Goal: Find contact information: Obtain details needed to contact an individual or organization

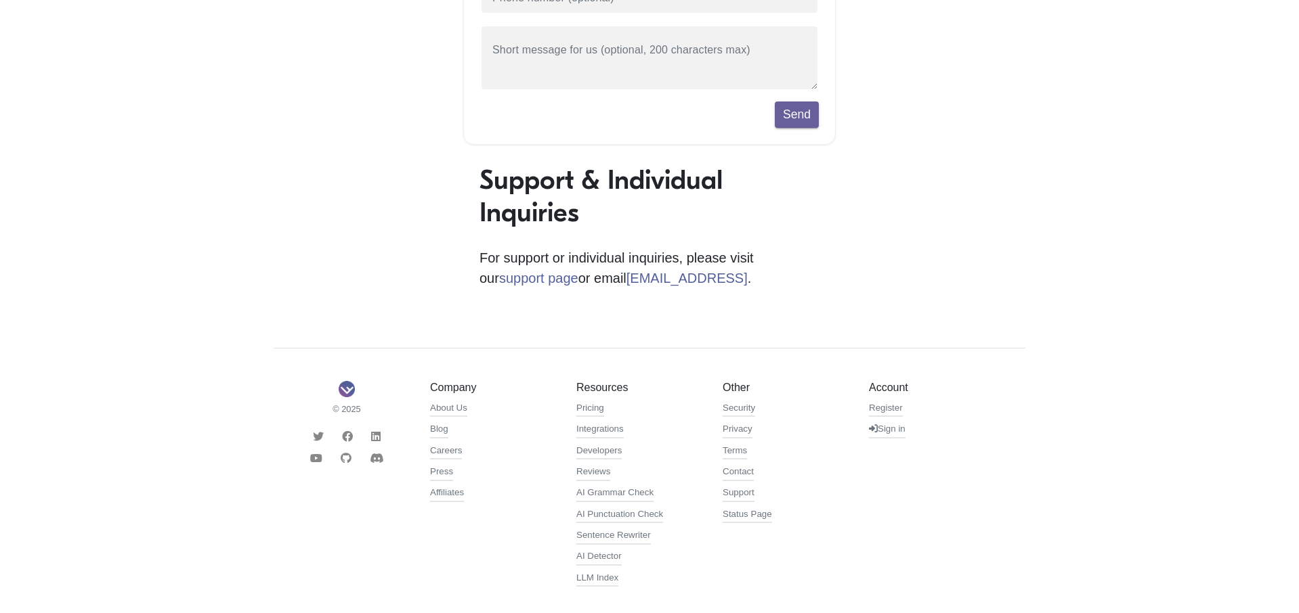
scroll to position [316, 0]
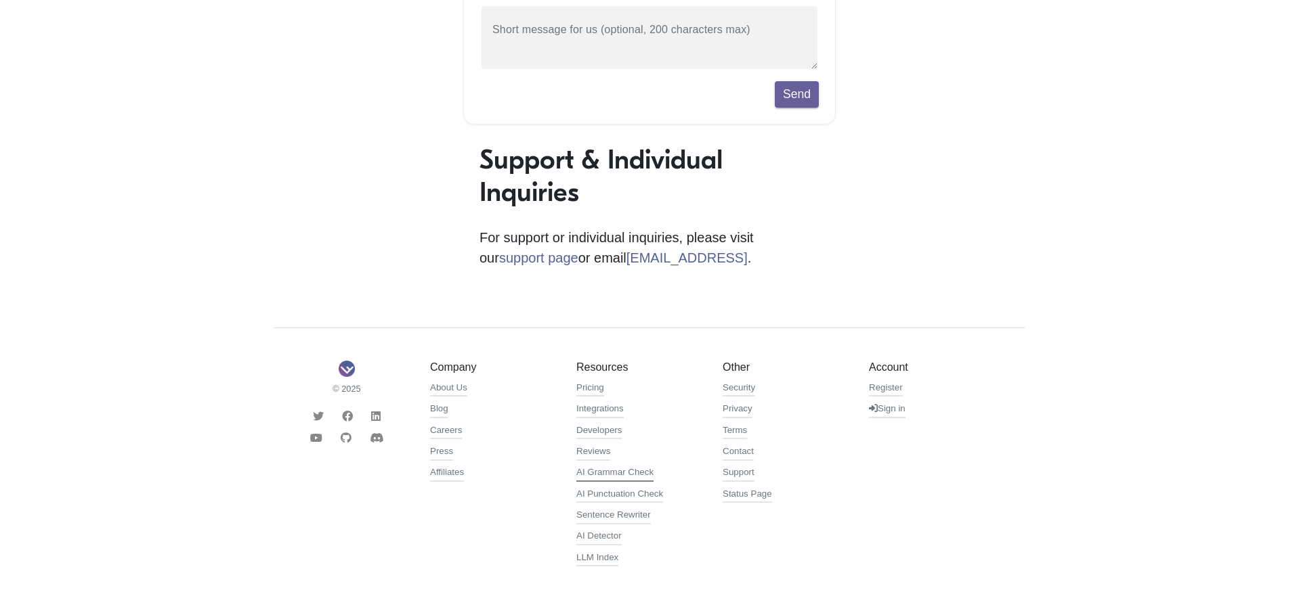
click at [646, 469] on link "AI Grammar Check" at bounding box center [614, 474] width 77 height 16
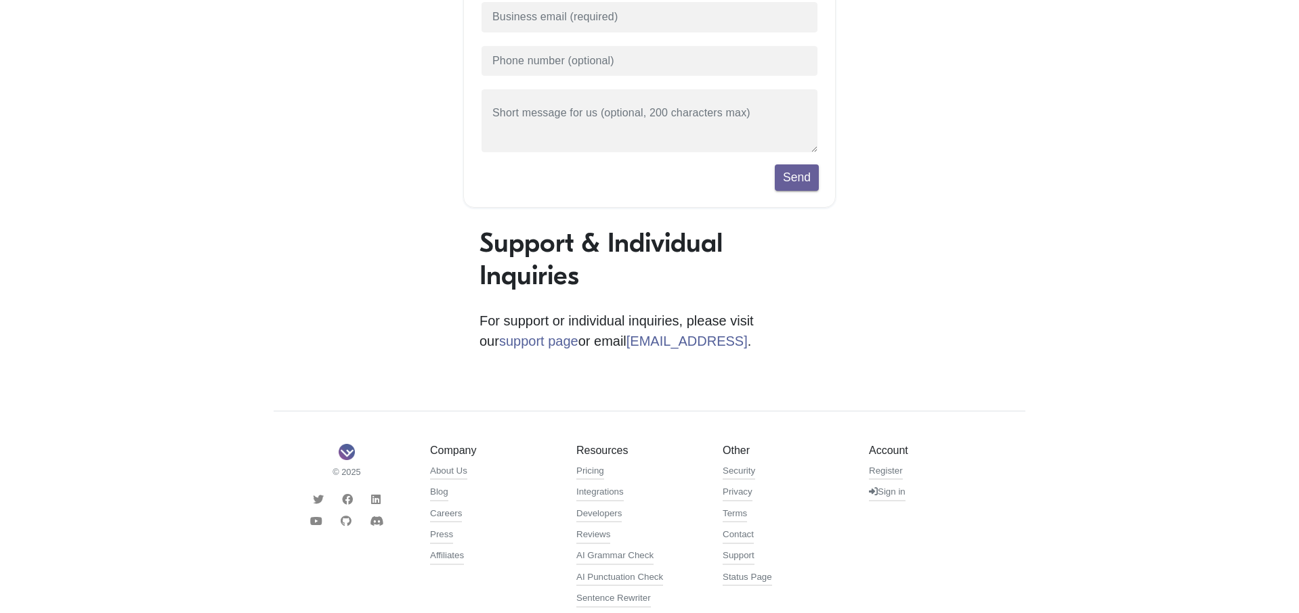
scroll to position [316, 0]
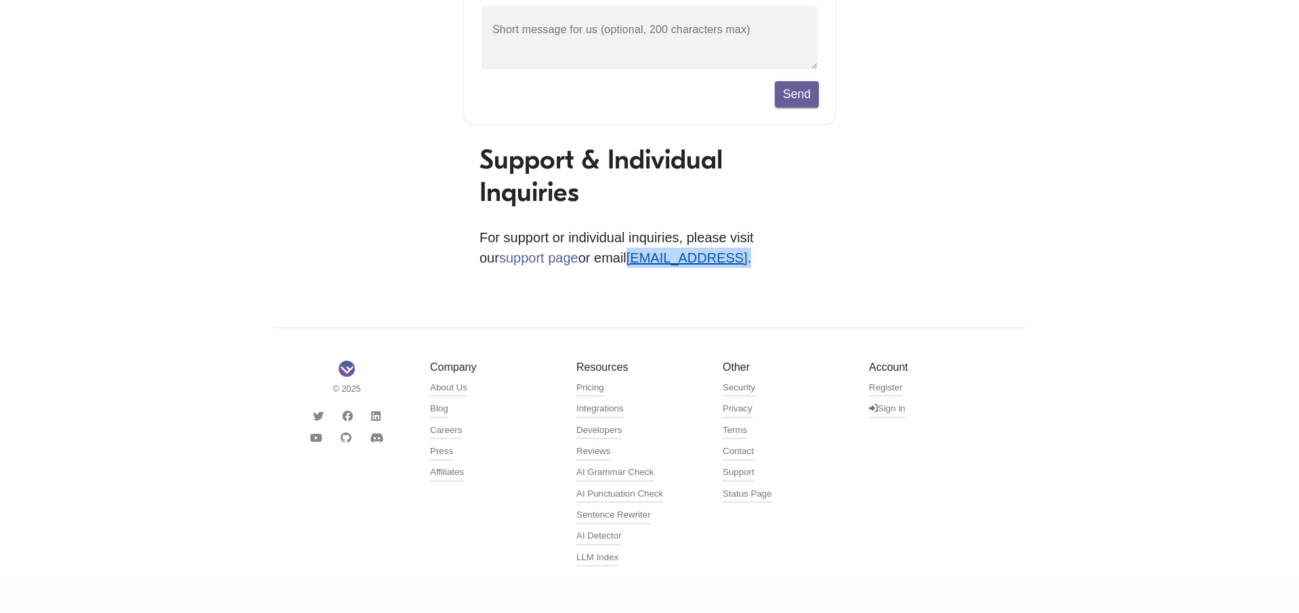
drag, startPoint x: 705, startPoint y: 251, endPoint x: 562, endPoint y: 259, distance: 143.7
click at [562, 259] on p "For support or individual inquiries, please visit our support page or email sup…" at bounding box center [649, 247] width 340 height 41
copy p "support@sapling.ai ."
click at [692, 257] on p "For support or individual inquiries, please visit our support page or email sup…" at bounding box center [649, 247] width 340 height 41
drag, startPoint x: 688, startPoint y: 253, endPoint x: 569, endPoint y: 251, distance: 118.5
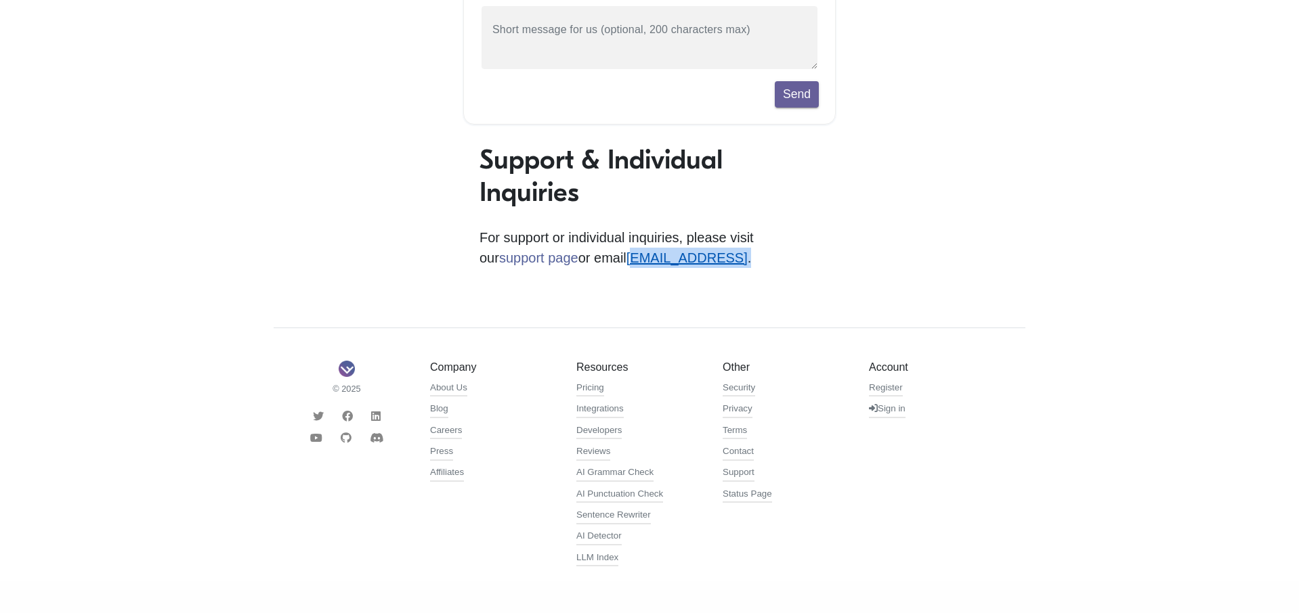
click at [569, 251] on p "For support or individual inquiries, please visit our support page or email sup…" at bounding box center [649, 247] width 340 height 41
click at [624, 469] on link "AI Grammar Check" at bounding box center [614, 474] width 77 height 16
